Goal: Obtain resource: Download file/media

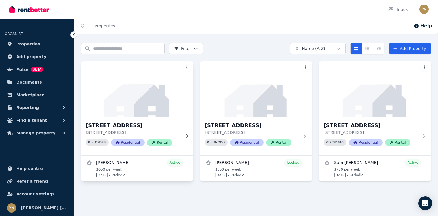
click at [145, 117] on img at bounding box center [137, 89] width 118 height 59
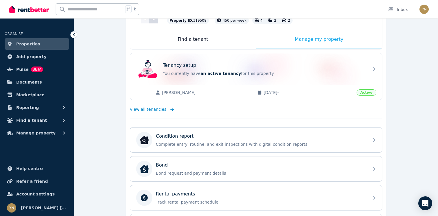
scroll to position [83, 0]
click at [159, 106] on div "View all tenancies" at bounding box center [256, 110] width 253 height 12
click at [159, 112] on span "View all tenancies" at bounding box center [148, 110] width 37 height 6
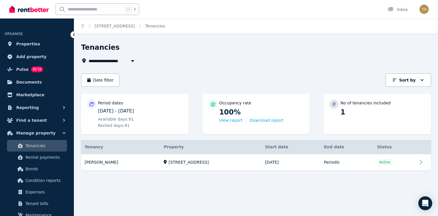
click at [123, 107] on div "Period dates [DATE] - [DATE] Available days: 91 Rented days: 91" at bounding box center [140, 114] width 85 height 29
click at [35, 149] on span "Tenancies" at bounding box center [45, 146] width 39 height 7
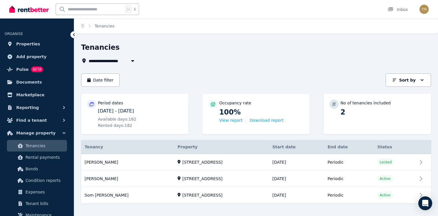
click at [89, 26] on icon "Breadcrumb" at bounding box center [90, 26] width 6 height 4
click at [43, 39] on link "Properties" at bounding box center [37, 44] width 65 height 12
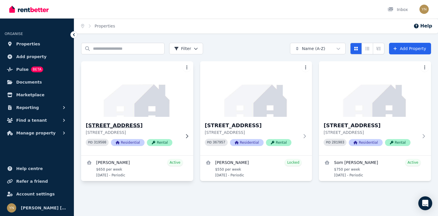
click at [155, 87] on img at bounding box center [137, 89] width 118 height 59
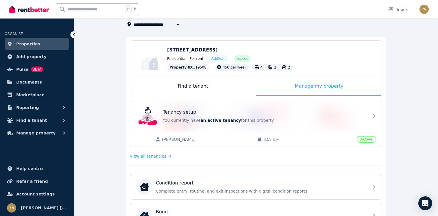
scroll to position [38, 0]
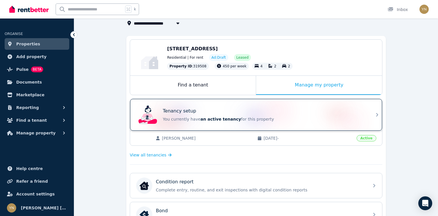
click at [224, 111] on div "Tenancy setup" at bounding box center [264, 111] width 203 height 7
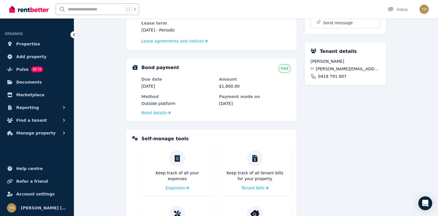
scroll to position [23, 0]
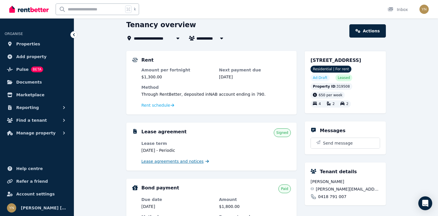
click at [181, 162] on span "Lease agreements and notices" at bounding box center [172, 162] width 62 height 6
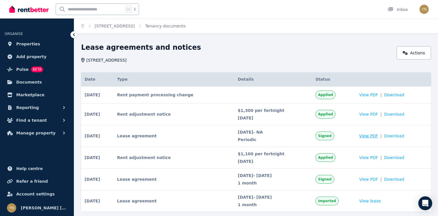
click at [370, 135] on span "View PDF" at bounding box center [368, 136] width 19 height 6
click at [36, 44] on span "Properties" at bounding box center [28, 44] width 24 height 7
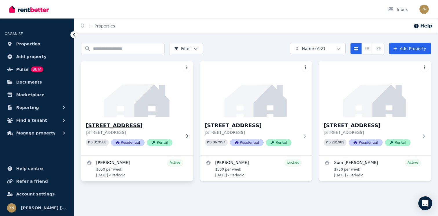
click at [183, 106] on img at bounding box center [137, 89] width 118 height 59
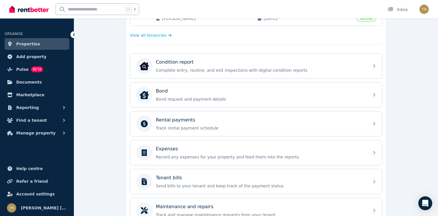
scroll to position [157, 0]
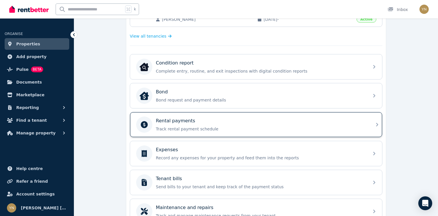
click at [183, 125] on div "Rental payments Track rental payment schedule" at bounding box center [261, 125] width 210 height 14
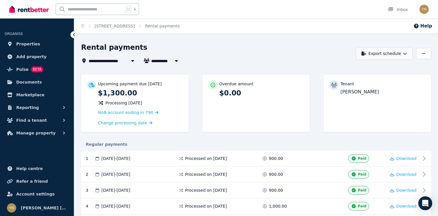
click at [405, 55] on icon "button" at bounding box center [405, 54] width 4 height 4
click at [391, 65] on button "PDF" at bounding box center [381, 68] width 65 height 10
click at [424, 55] on icon "button" at bounding box center [423, 54] width 3 height 4
click at [393, 51] on button "Export schedule" at bounding box center [384, 53] width 57 height 13
click at [370, 69] on p "PDF" at bounding box center [366, 69] width 12 height 6
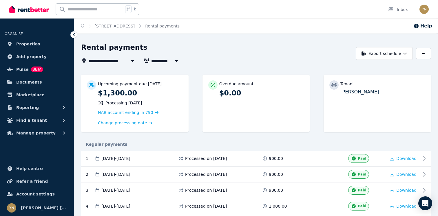
click at [312, 54] on div "Rental payments" at bounding box center [217, 48] width 272 height 11
click at [197, 55] on div "**********" at bounding box center [217, 53] width 272 height 21
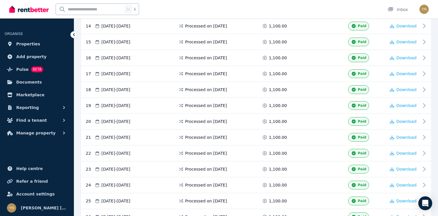
scroll to position [555, 0]
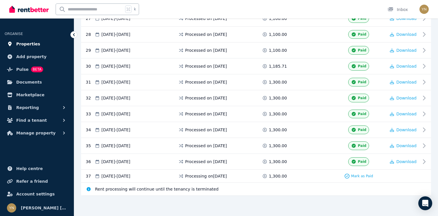
click at [37, 42] on link "Properties" at bounding box center [37, 44] width 65 height 12
